Goal: Transaction & Acquisition: Purchase product/service

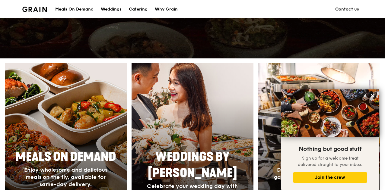
scroll to position [88, 0]
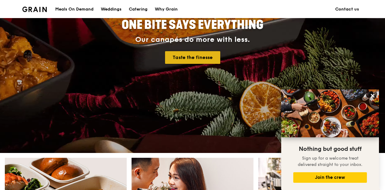
click at [203, 59] on link "Taste the finesse" at bounding box center [192, 57] width 55 height 13
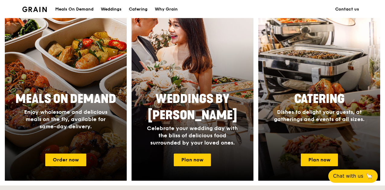
scroll to position [302, 0]
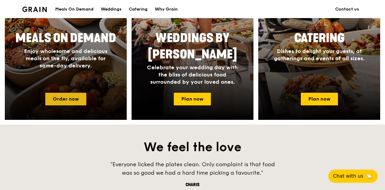
click at [56, 94] on link "Order now" at bounding box center [65, 99] width 41 height 13
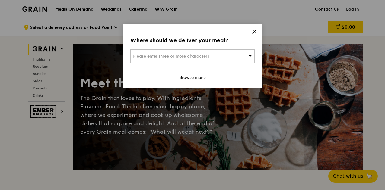
click at [243, 55] on div "Please enter three or more characters" at bounding box center [192, 57] width 124 height 14
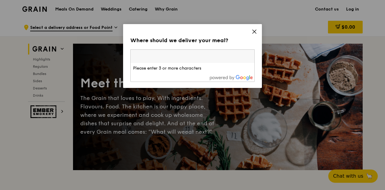
click at [185, 70] on li "Please enter 3 or more characters" at bounding box center [193, 68] width 124 height 11
click at [174, 56] on input "search" at bounding box center [193, 56] width 124 height 13
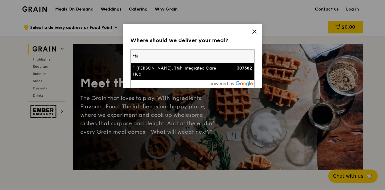
type input "tts"
click at [163, 70] on div "1 Tan Tock Seng Link, Ttsh Integrated Care Hub" at bounding box center [177, 72] width 89 height 12
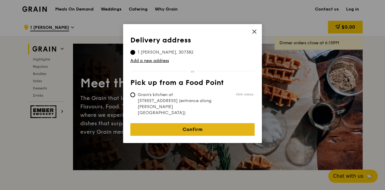
click at [200, 123] on link "Confirm" at bounding box center [192, 129] width 124 height 13
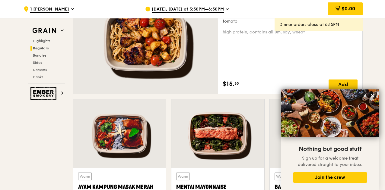
scroll to position [543, 0]
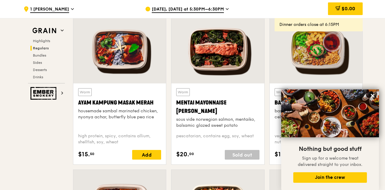
click at [372, 96] on icon at bounding box center [373, 96] width 4 height 4
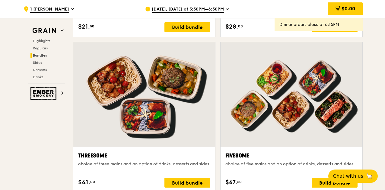
scroll to position [1026, 0]
